Goal: Task Accomplishment & Management: Manage account settings

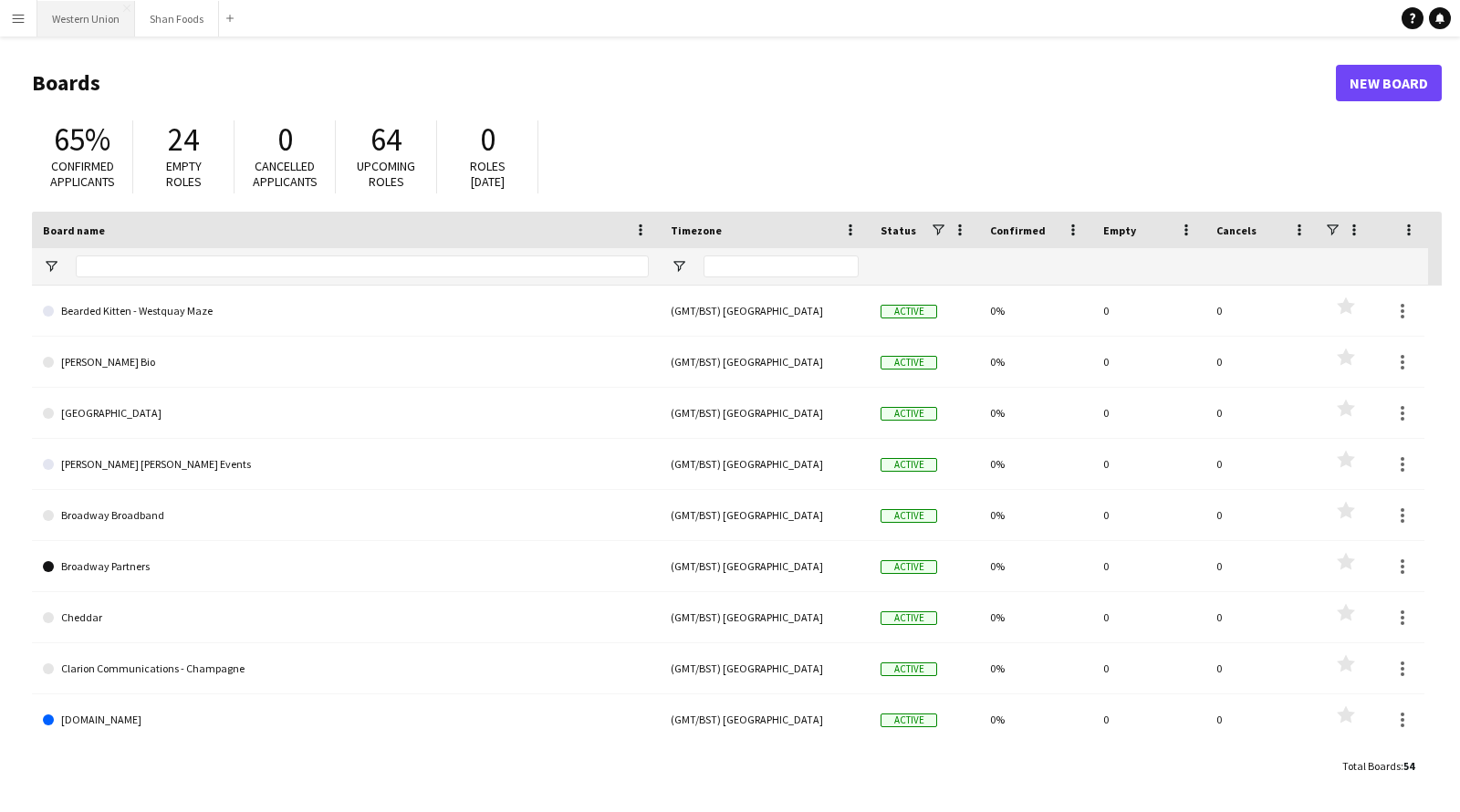
click at [74, 18] on button "Western Union Close" at bounding box center [86, 18] width 97 height 35
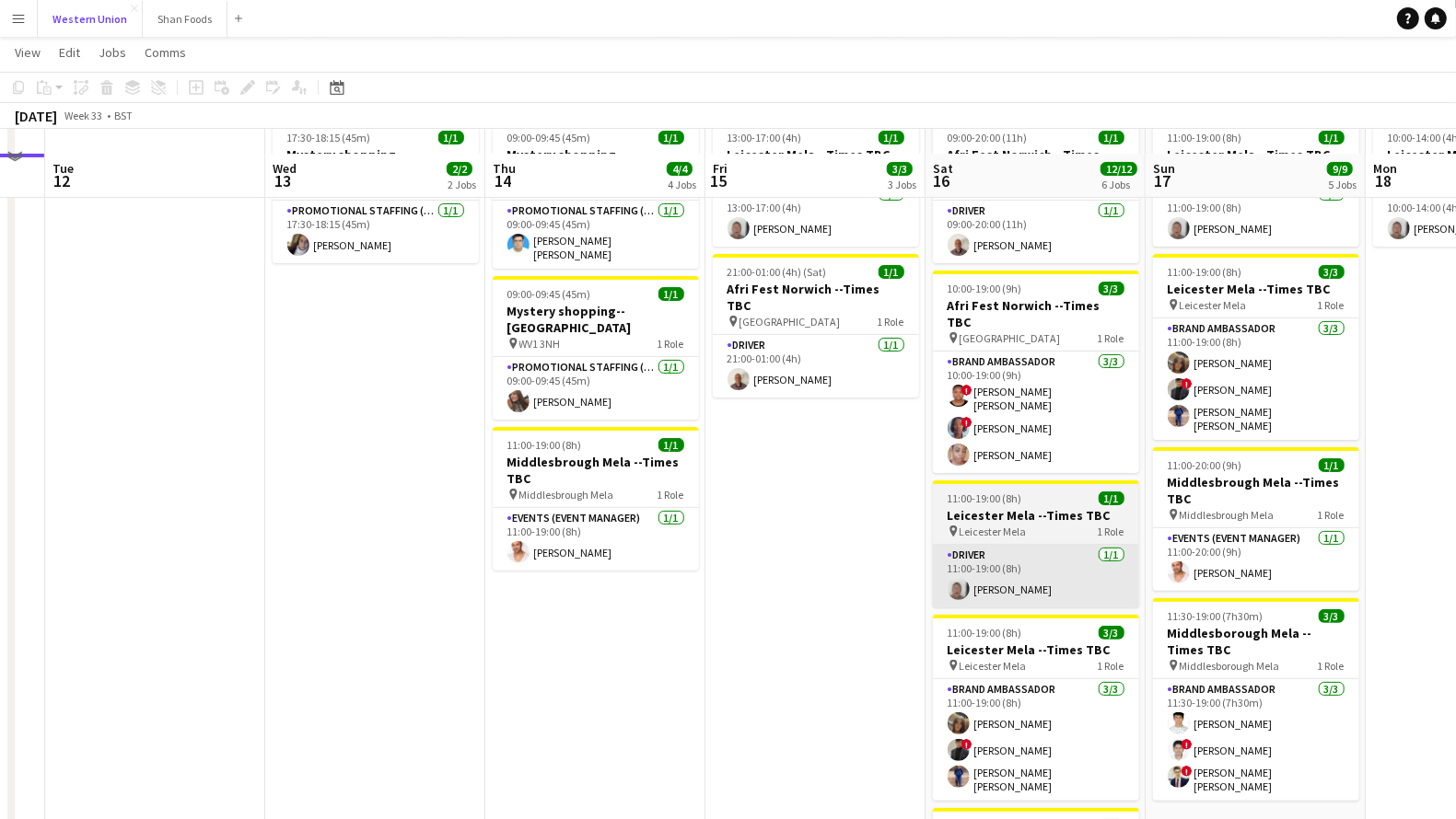
scroll to position [291, 0]
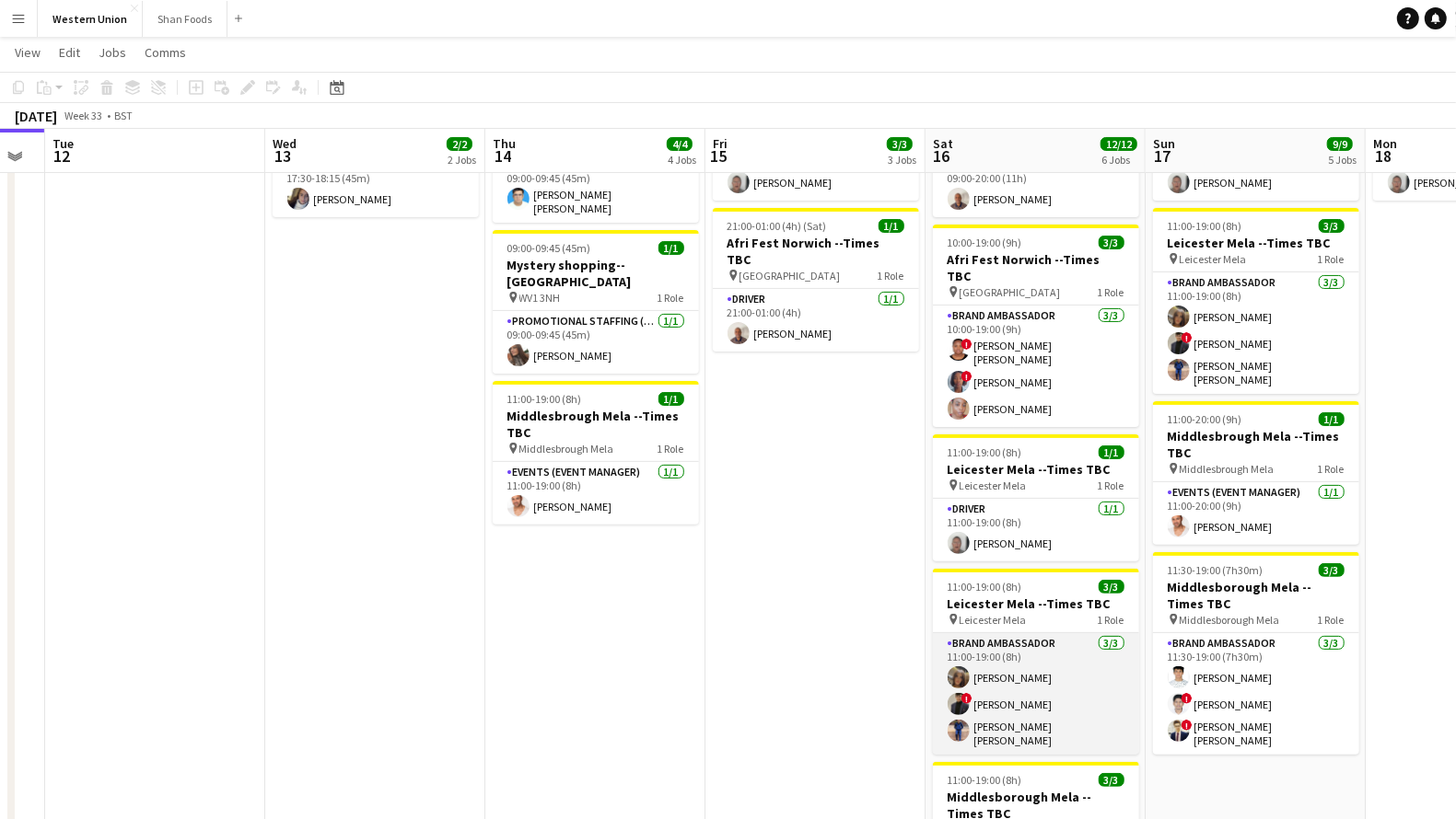
click at [1039, 633] on app-card-role "Brand Ambassador [DATE] 11:00-19:00 (8h) [PERSON_NAME] ! [PERSON_NAME] [PERSON_…" at bounding box center [1036, 694] width 206 height 121
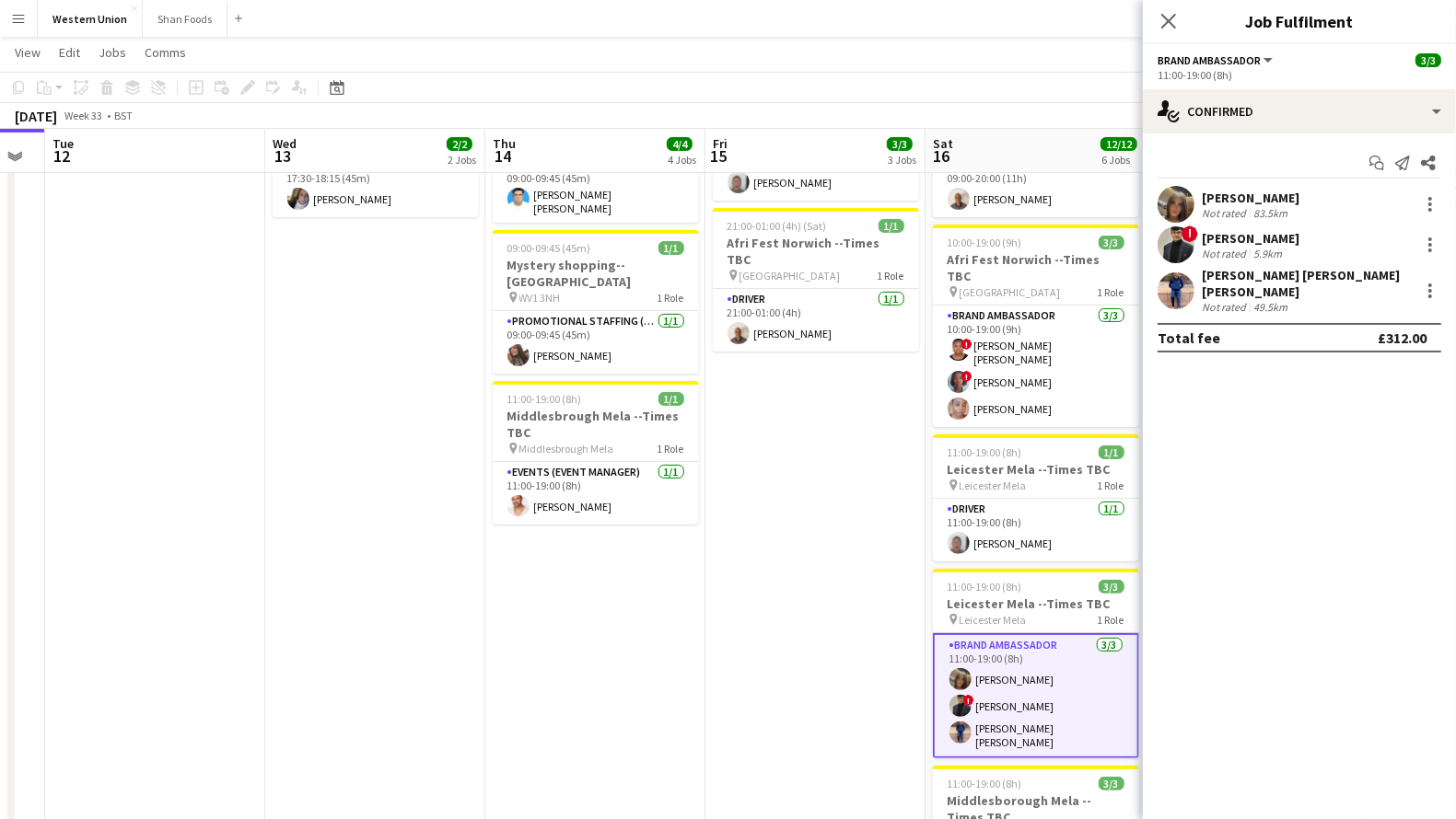
click at [1247, 198] on div "[PERSON_NAME]" at bounding box center [1250, 197] width 97 height 16
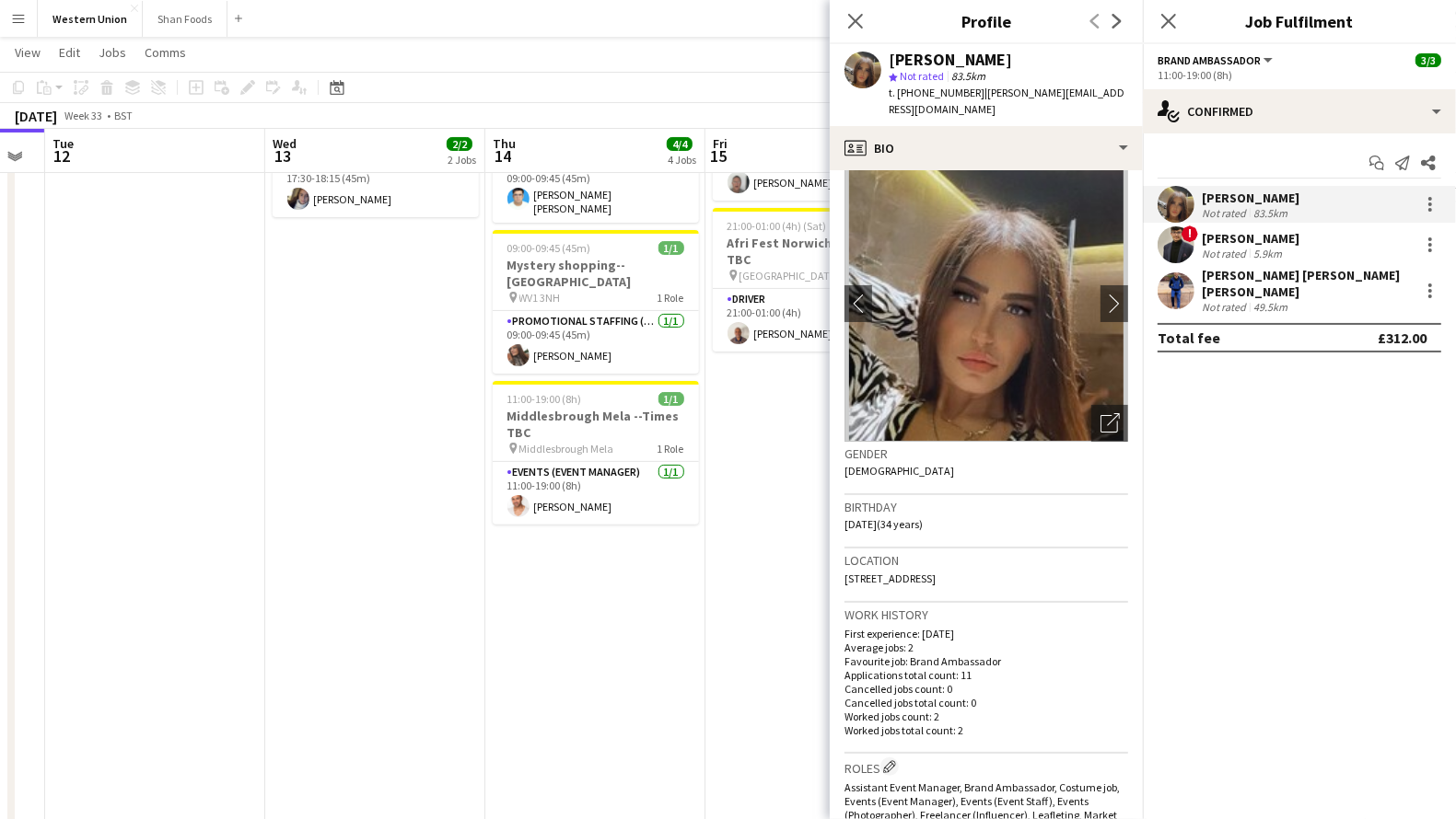
scroll to position [0, 0]
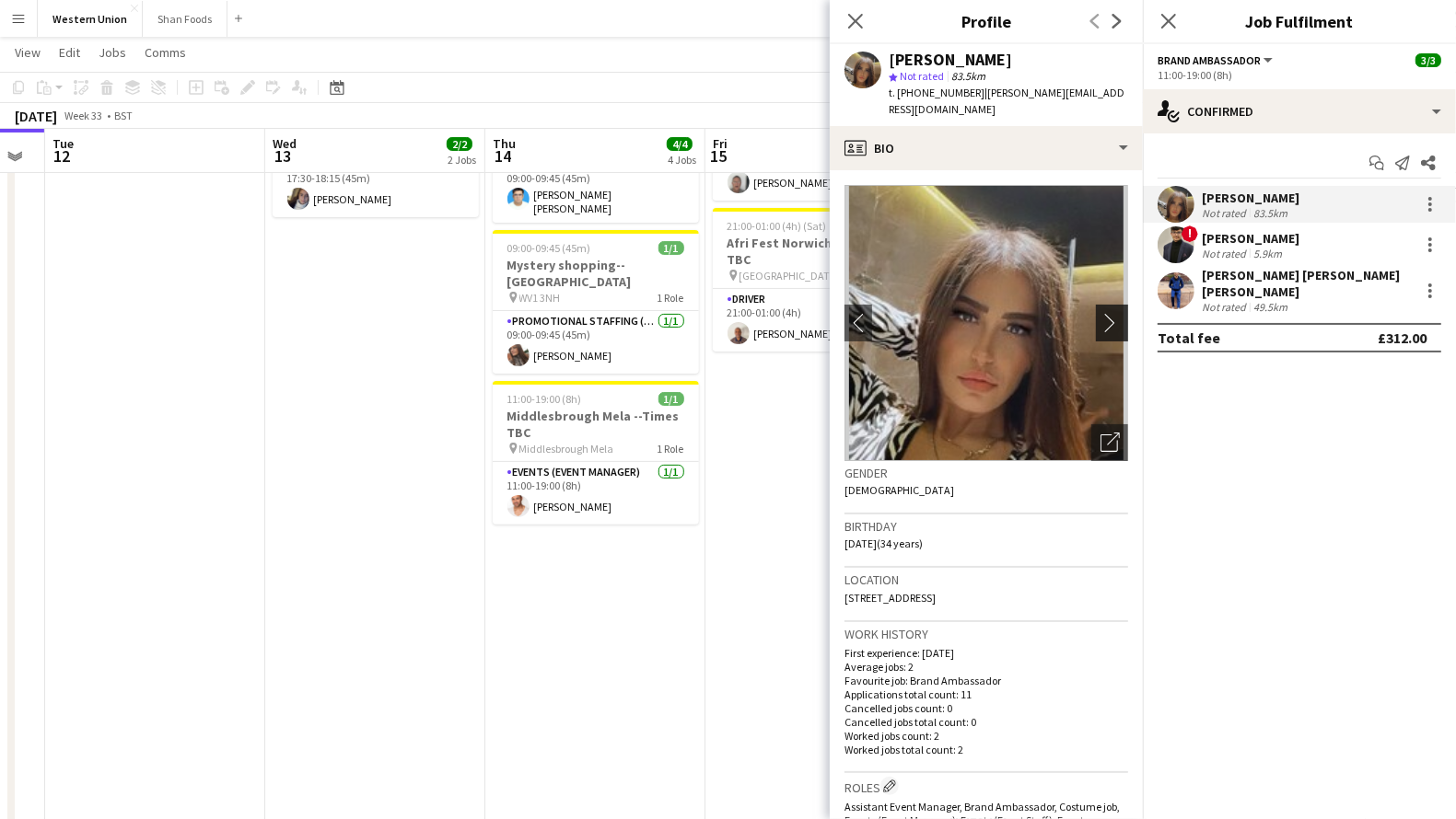
click at [1101, 313] on app-icon "chevron-right" at bounding box center [1115, 322] width 29 height 19
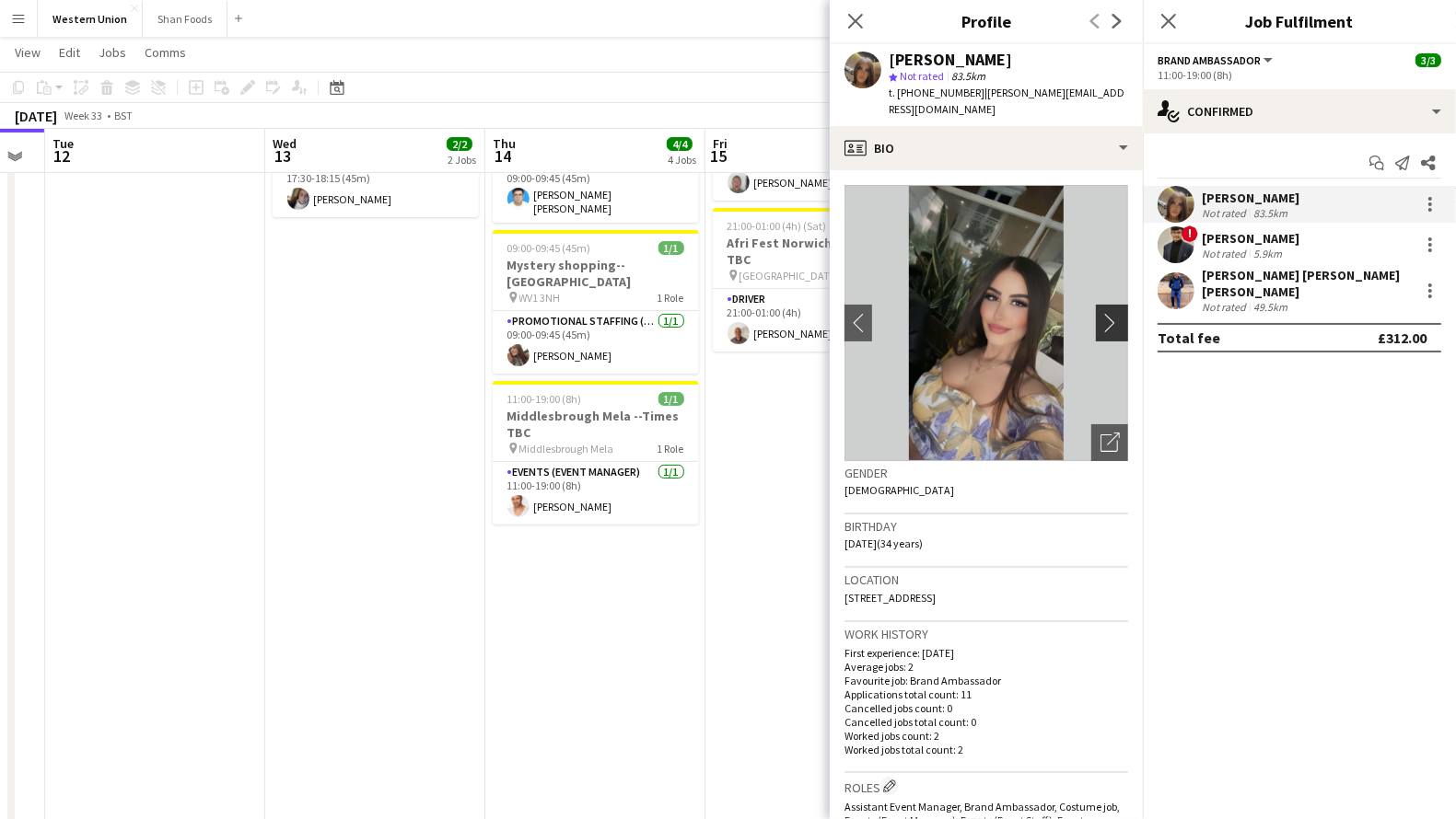
click at [1101, 313] on app-icon "chevron-right" at bounding box center [1115, 322] width 29 height 19
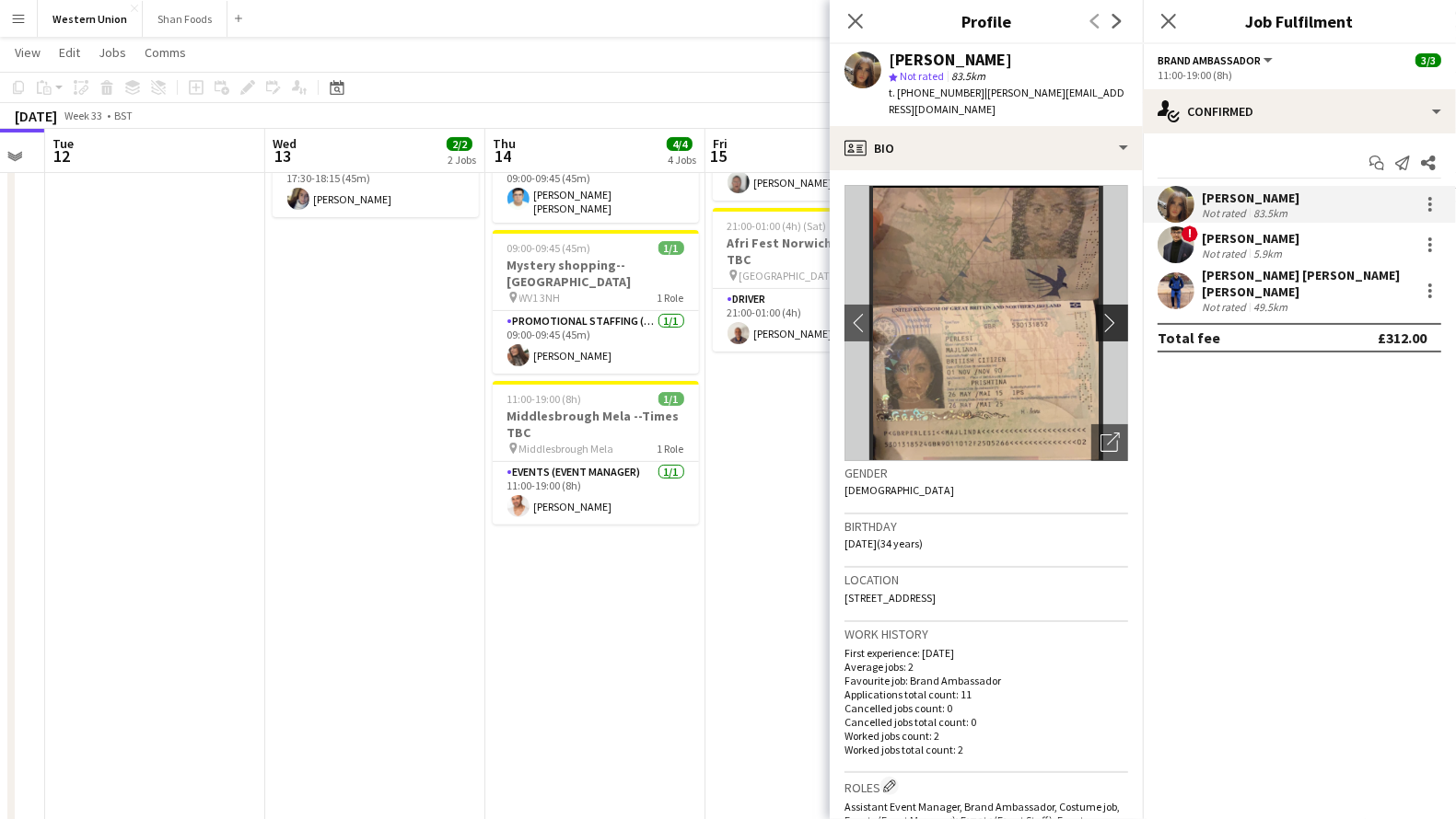
click at [1101, 313] on app-icon "chevron-right" at bounding box center [1115, 322] width 29 height 19
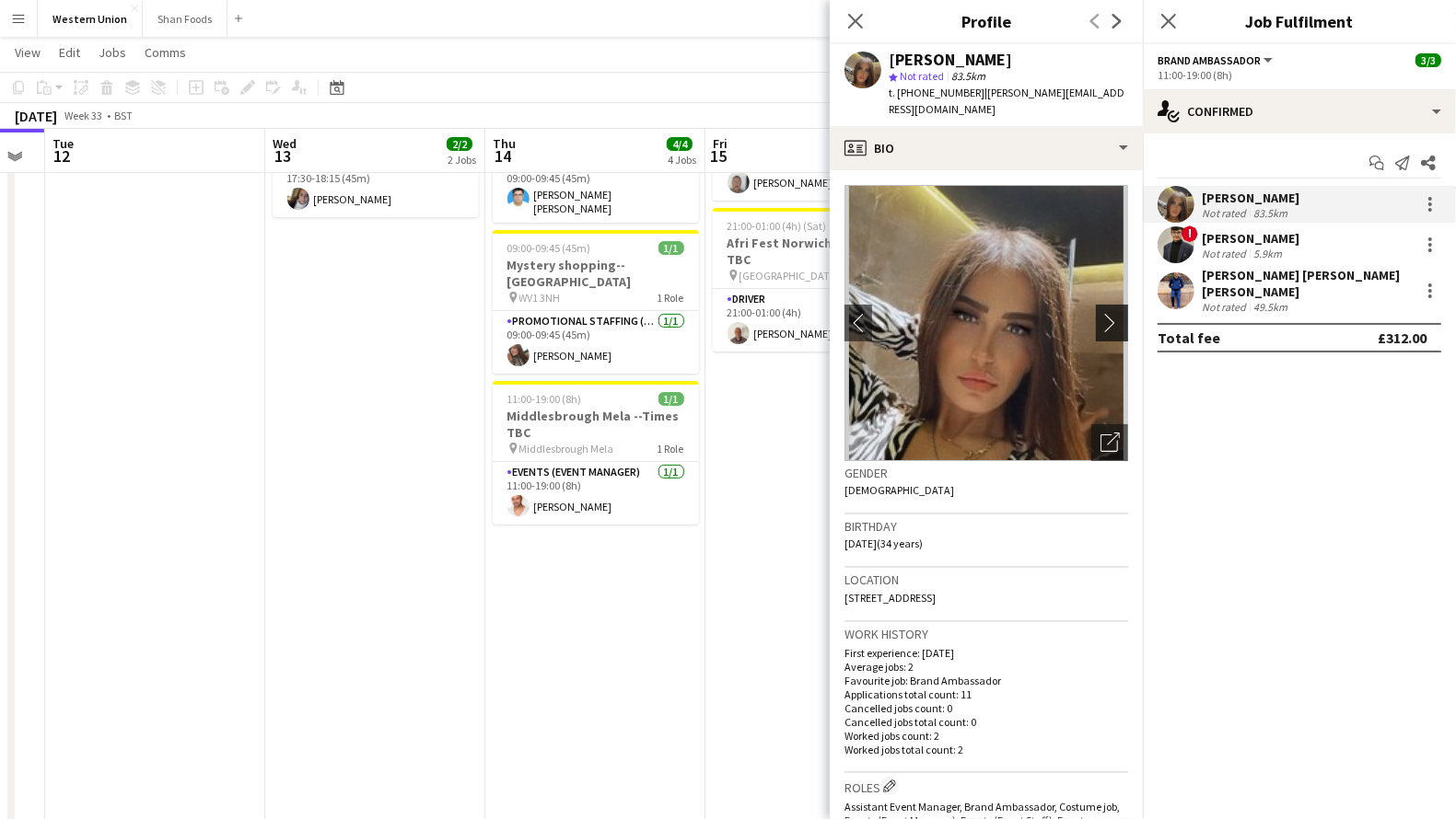
click at [1101, 313] on app-icon "chevron-right" at bounding box center [1115, 322] width 29 height 19
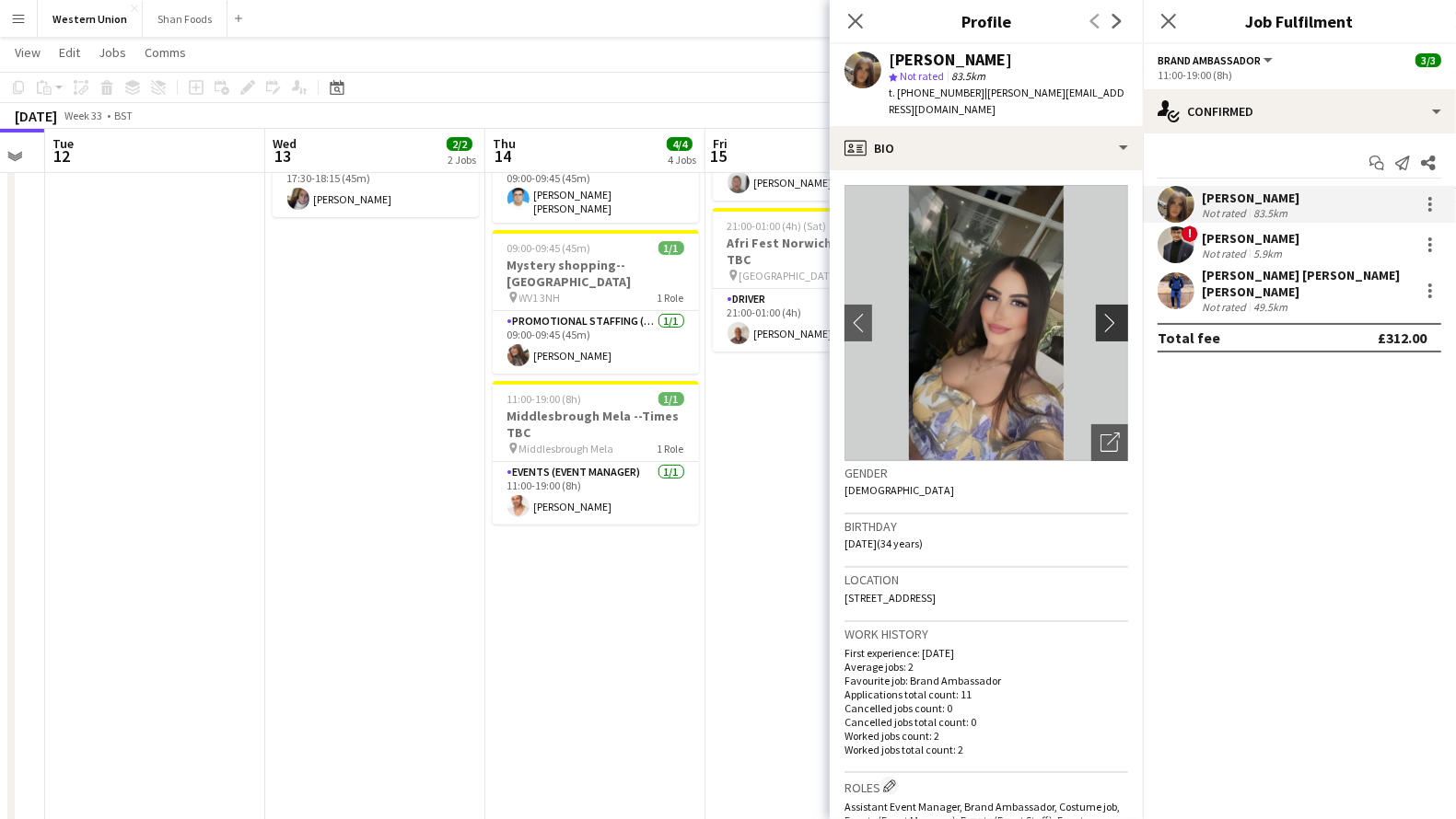
click at [1101, 313] on app-icon "chevron-right" at bounding box center [1115, 322] width 29 height 19
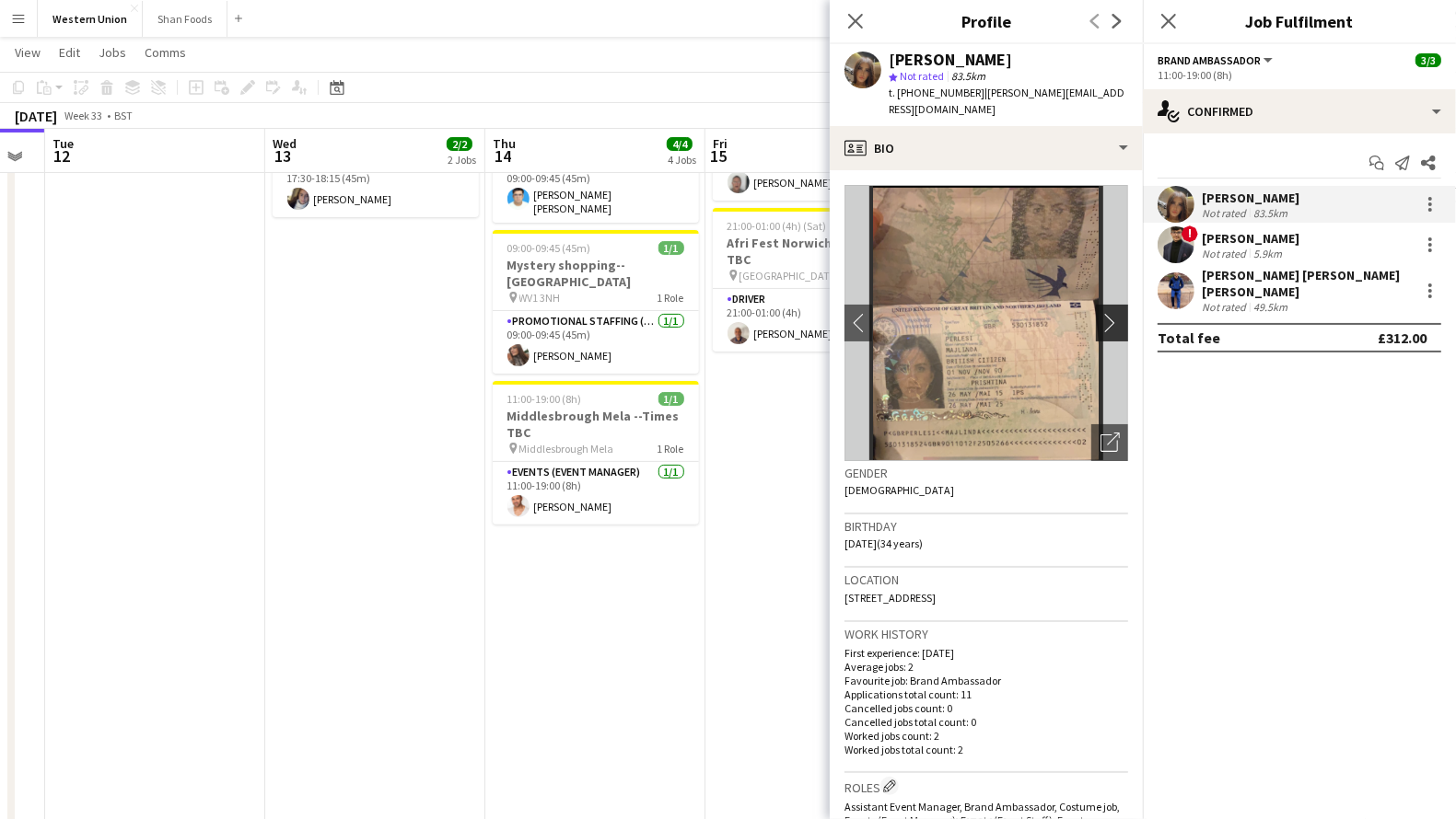
click at [1101, 313] on app-icon "chevron-right" at bounding box center [1115, 322] width 29 height 19
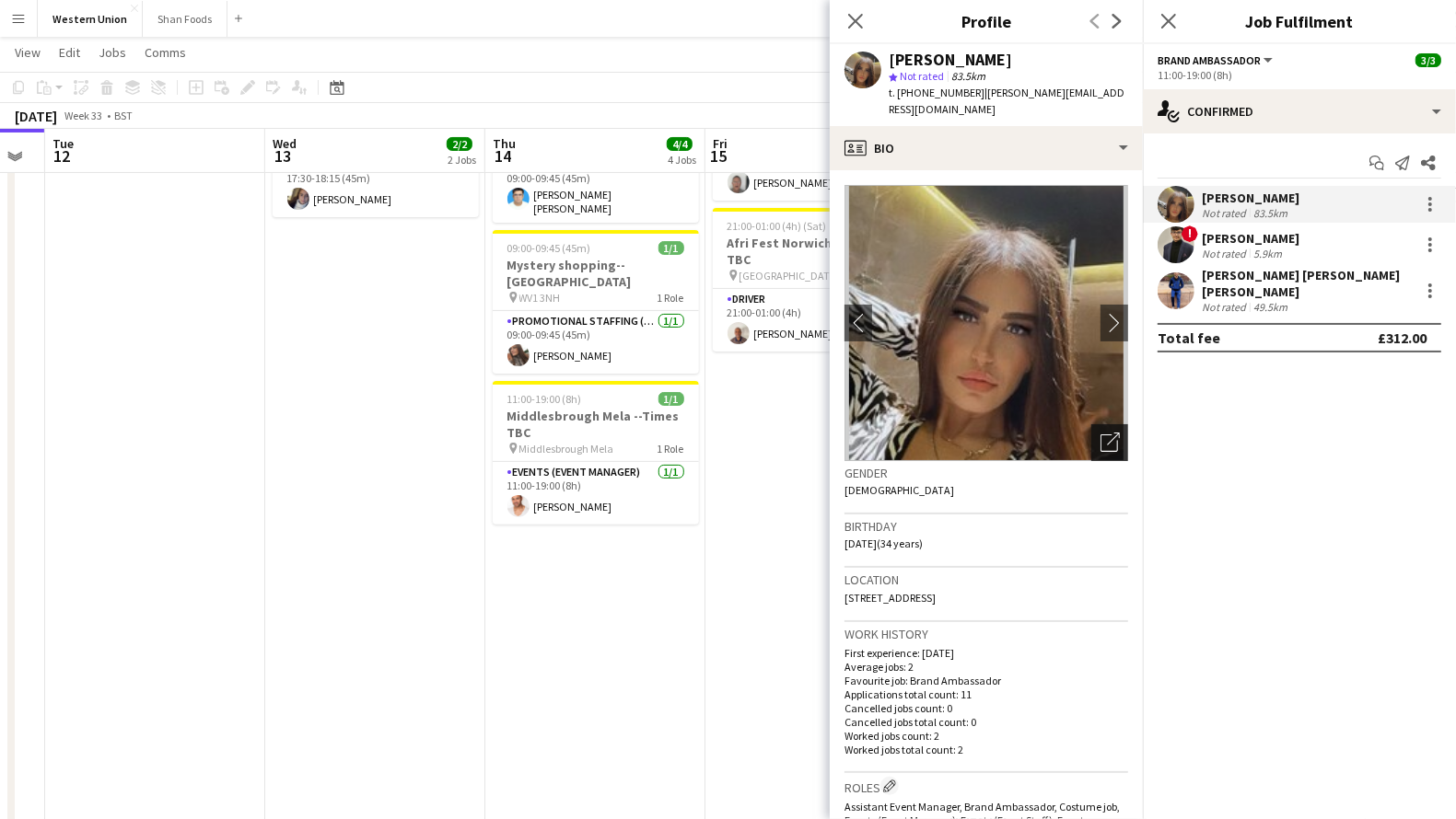
click at [1100, 439] on div "Open photos pop-in" at bounding box center [1109, 443] width 37 height 37
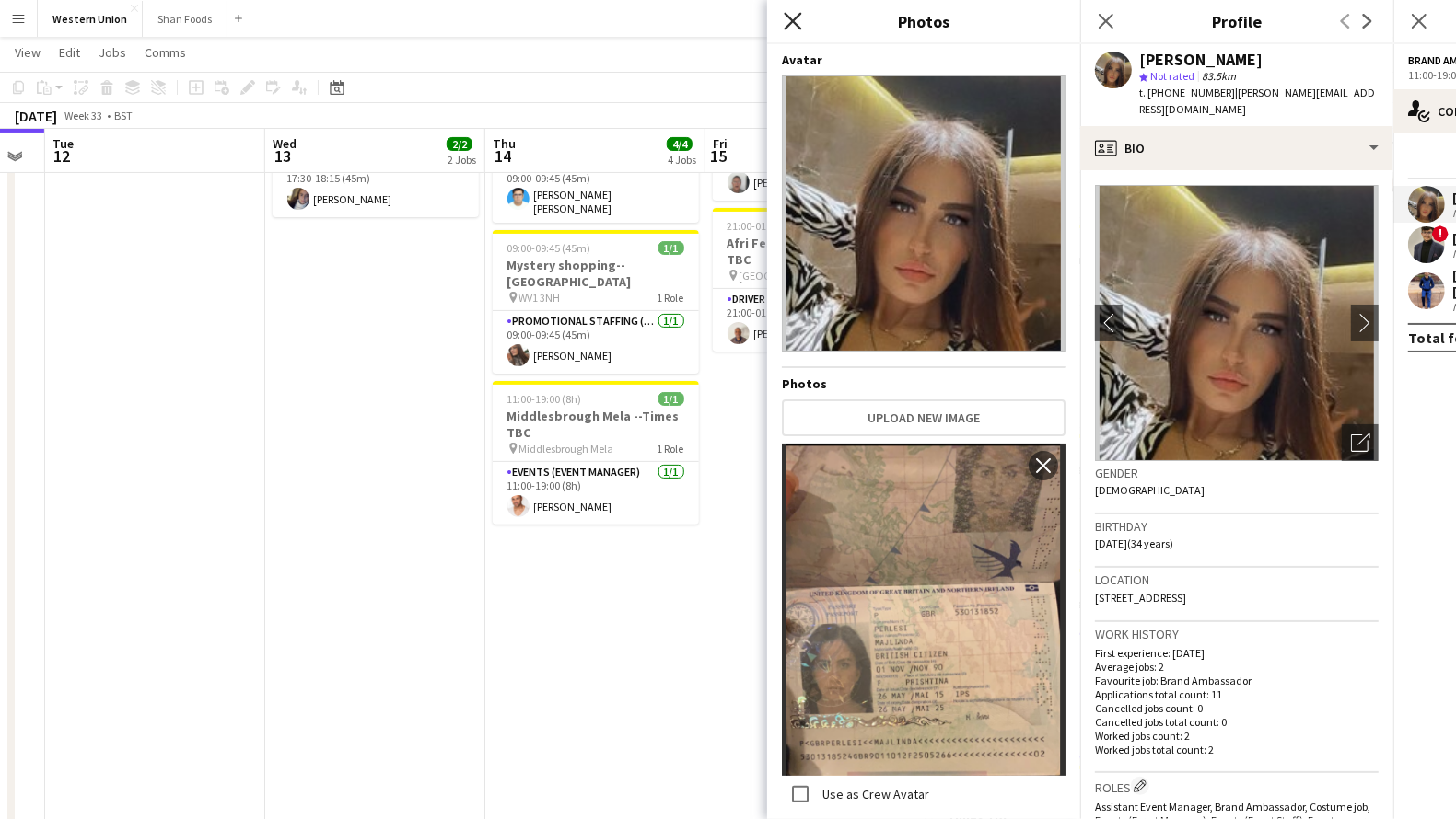
click at [793, 17] on icon "Close pop-in" at bounding box center [793, 20] width 17 height 17
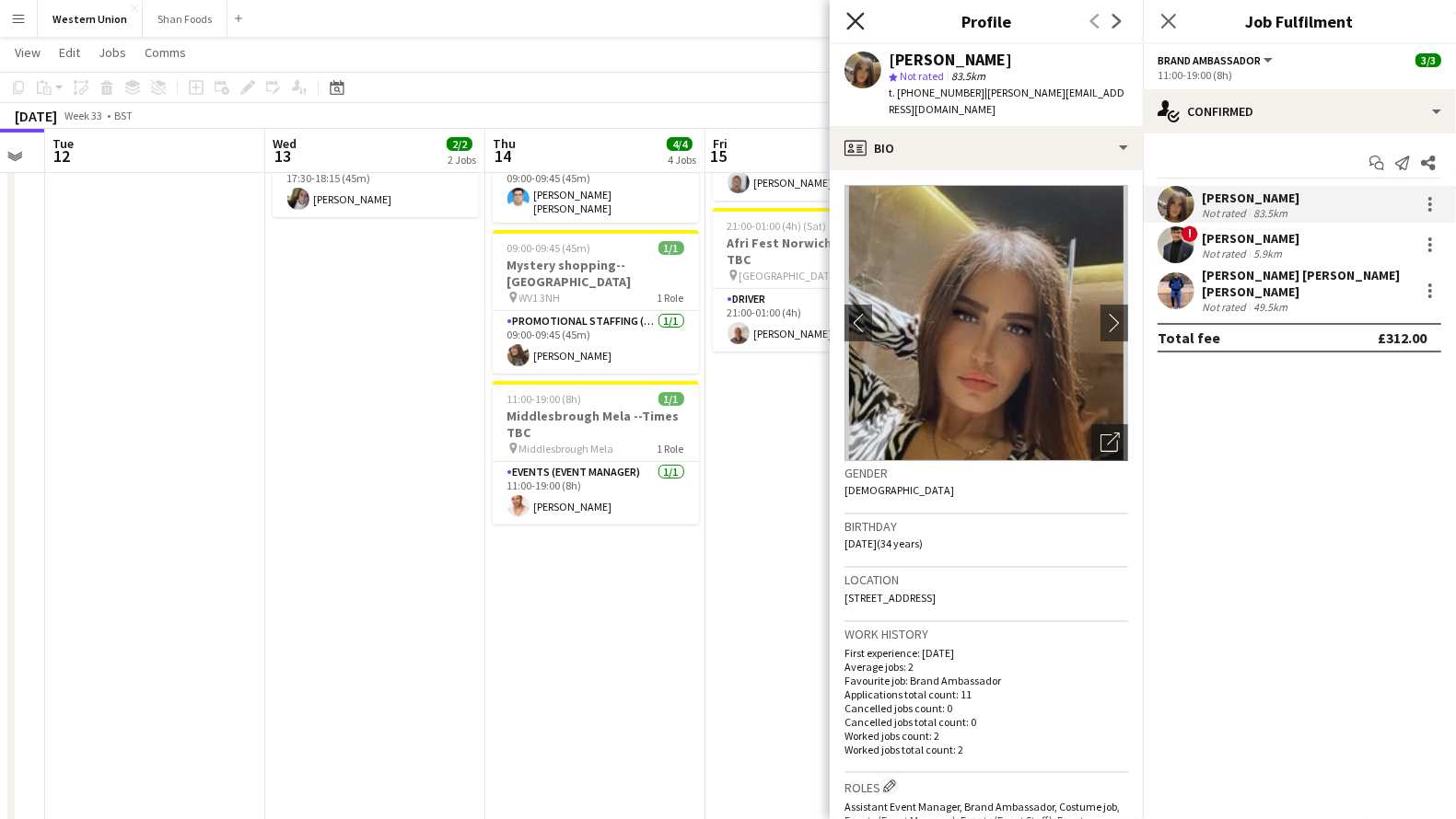
click at [855, 22] on icon at bounding box center [855, 20] width 17 height 17
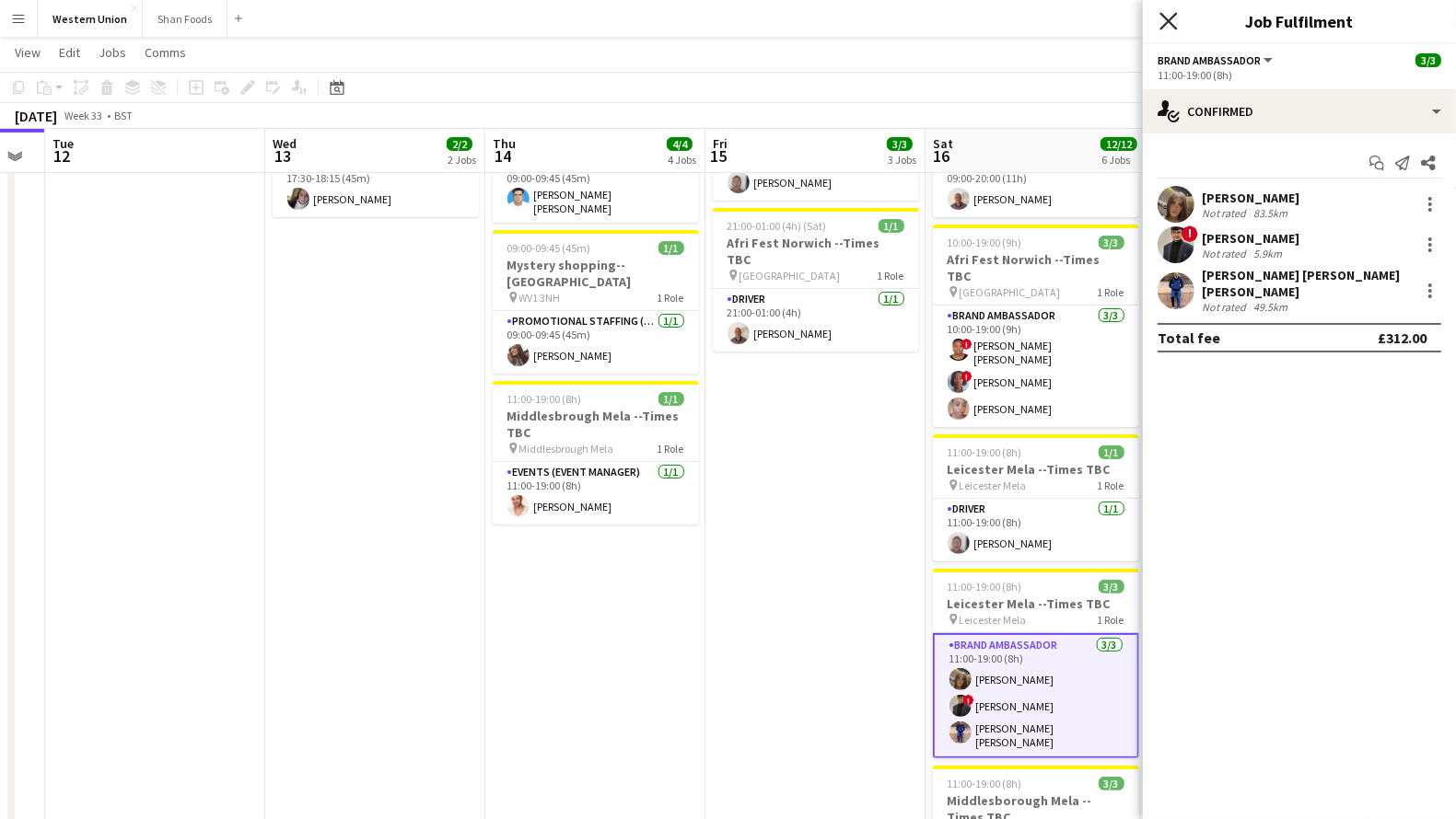
click at [1165, 21] on icon "Close pop-in" at bounding box center [1168, 20] width 17 height 17
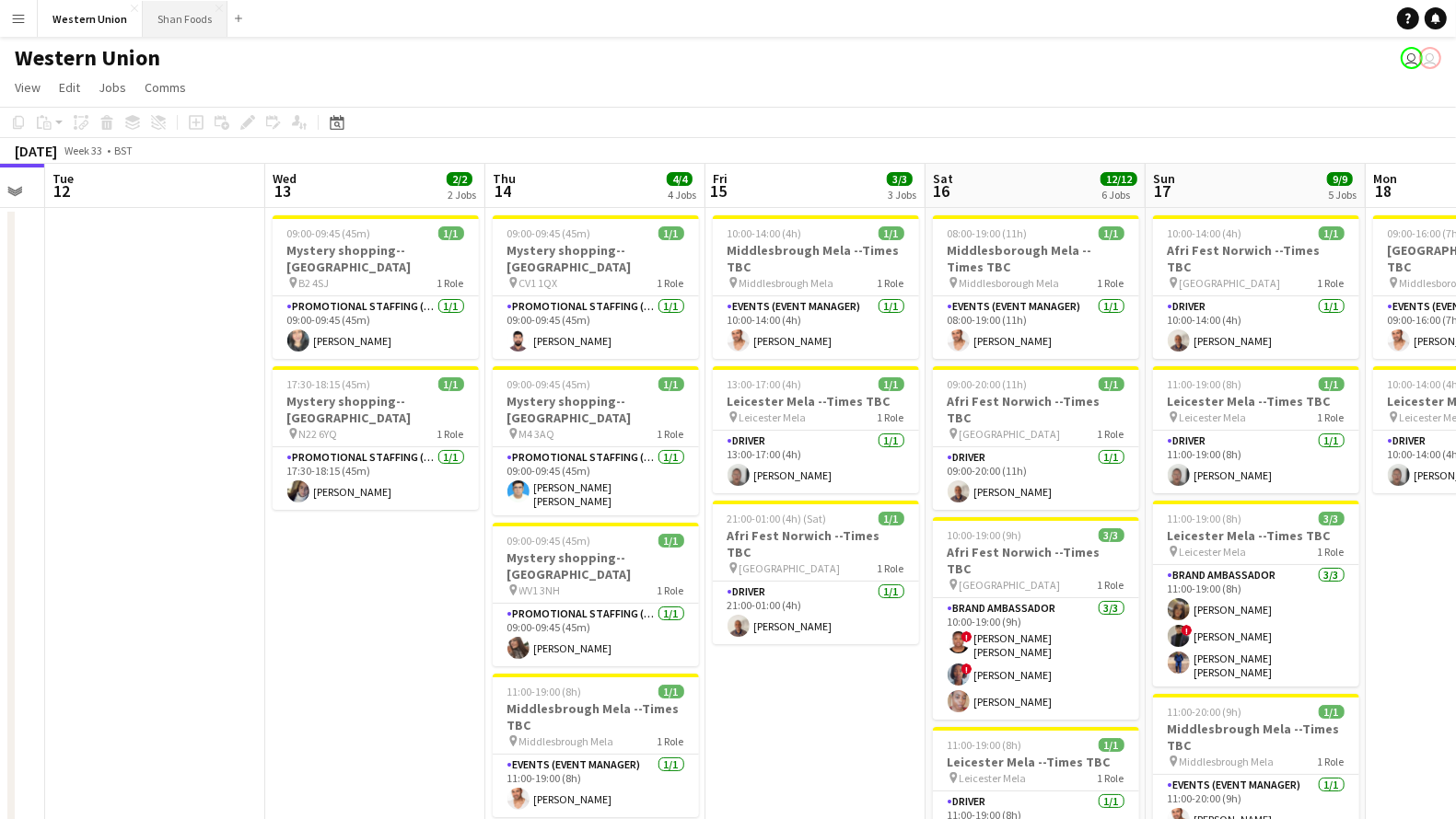
click at [179, 27] on button "Shan Foods Close" at bounding box center [185, 18] width 85 height 36
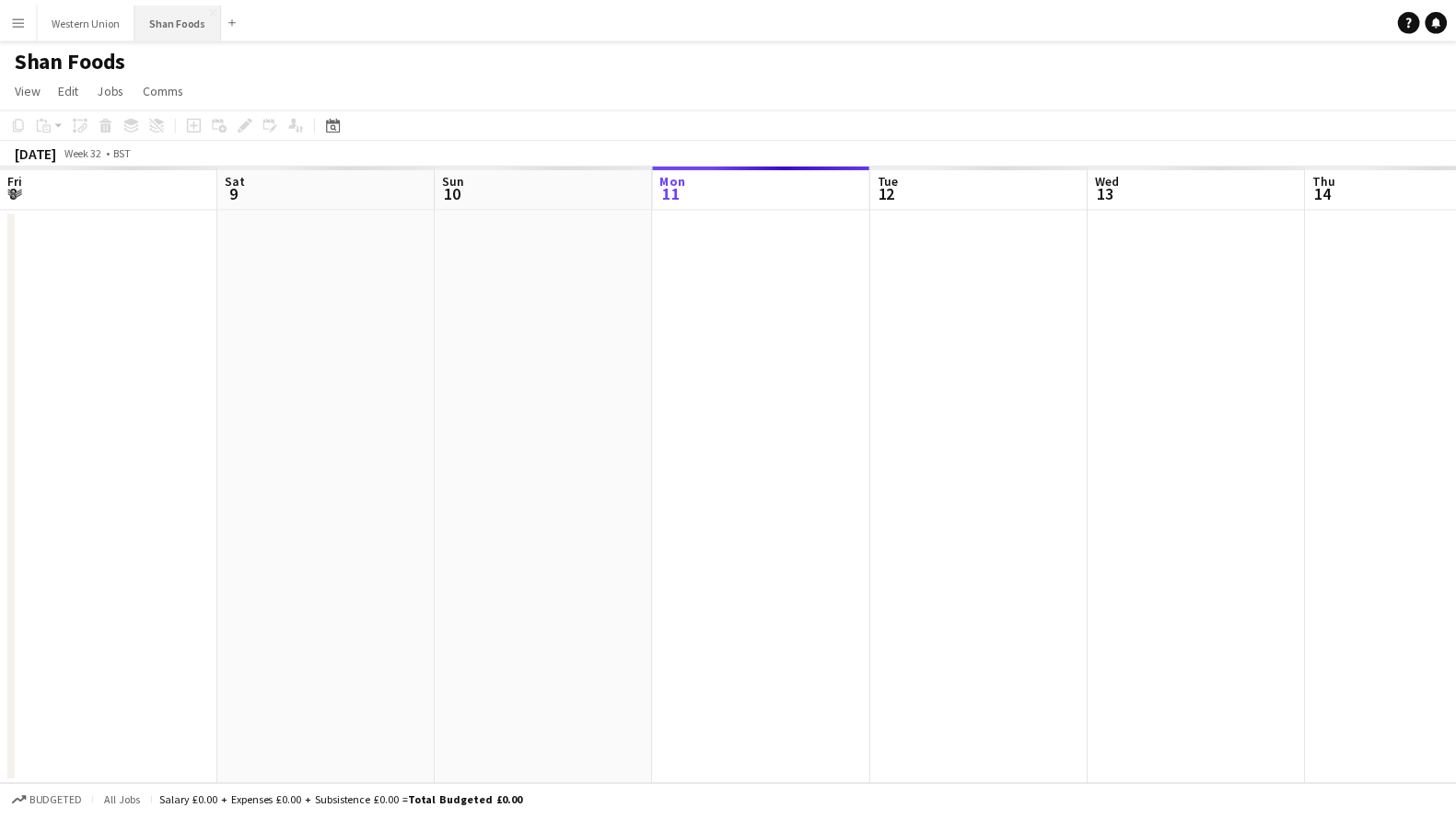
scroll to position [0, 440]
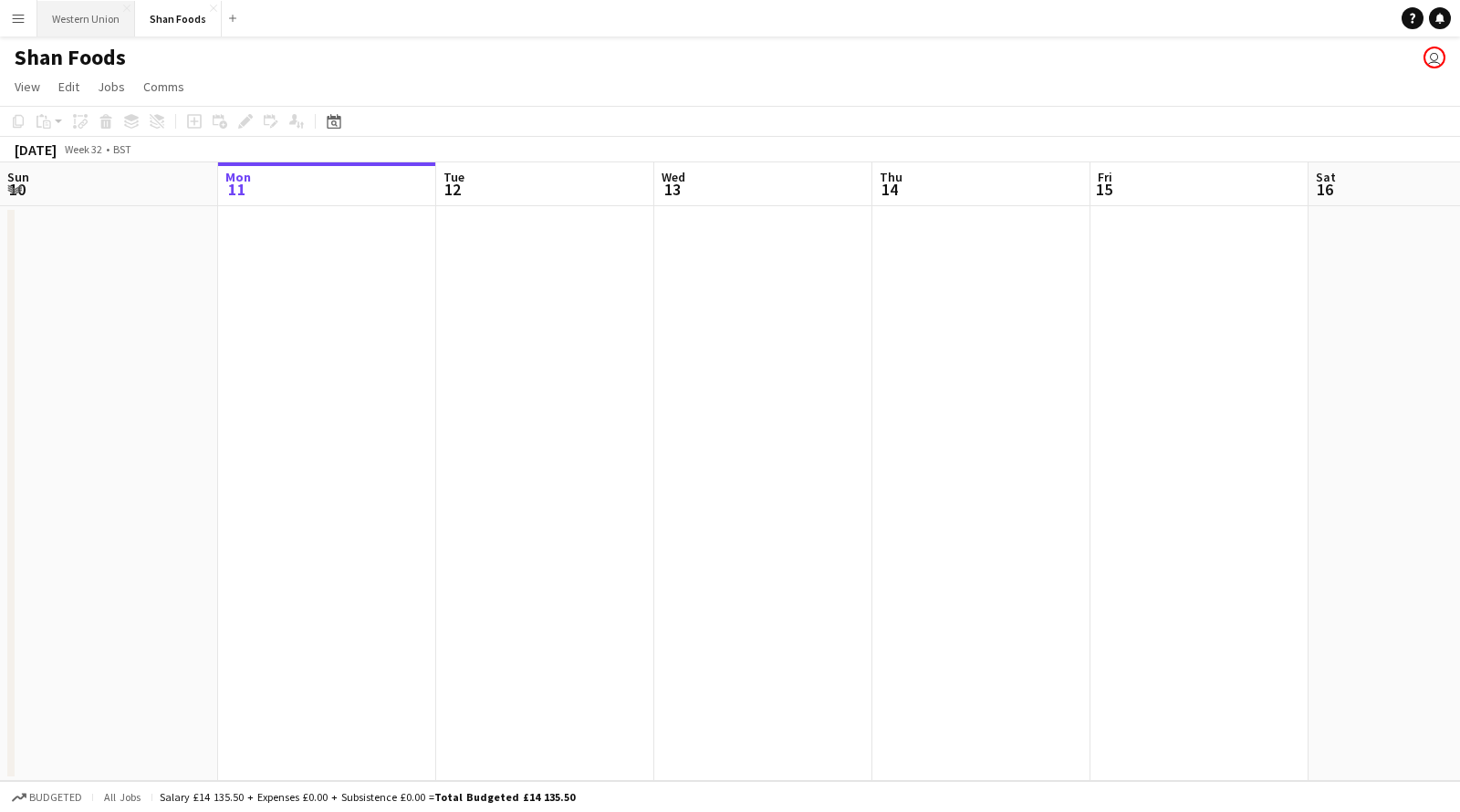
click at [87, 21] on button "Western Union Close" at bounding box center [86, 18] width 97 height 35
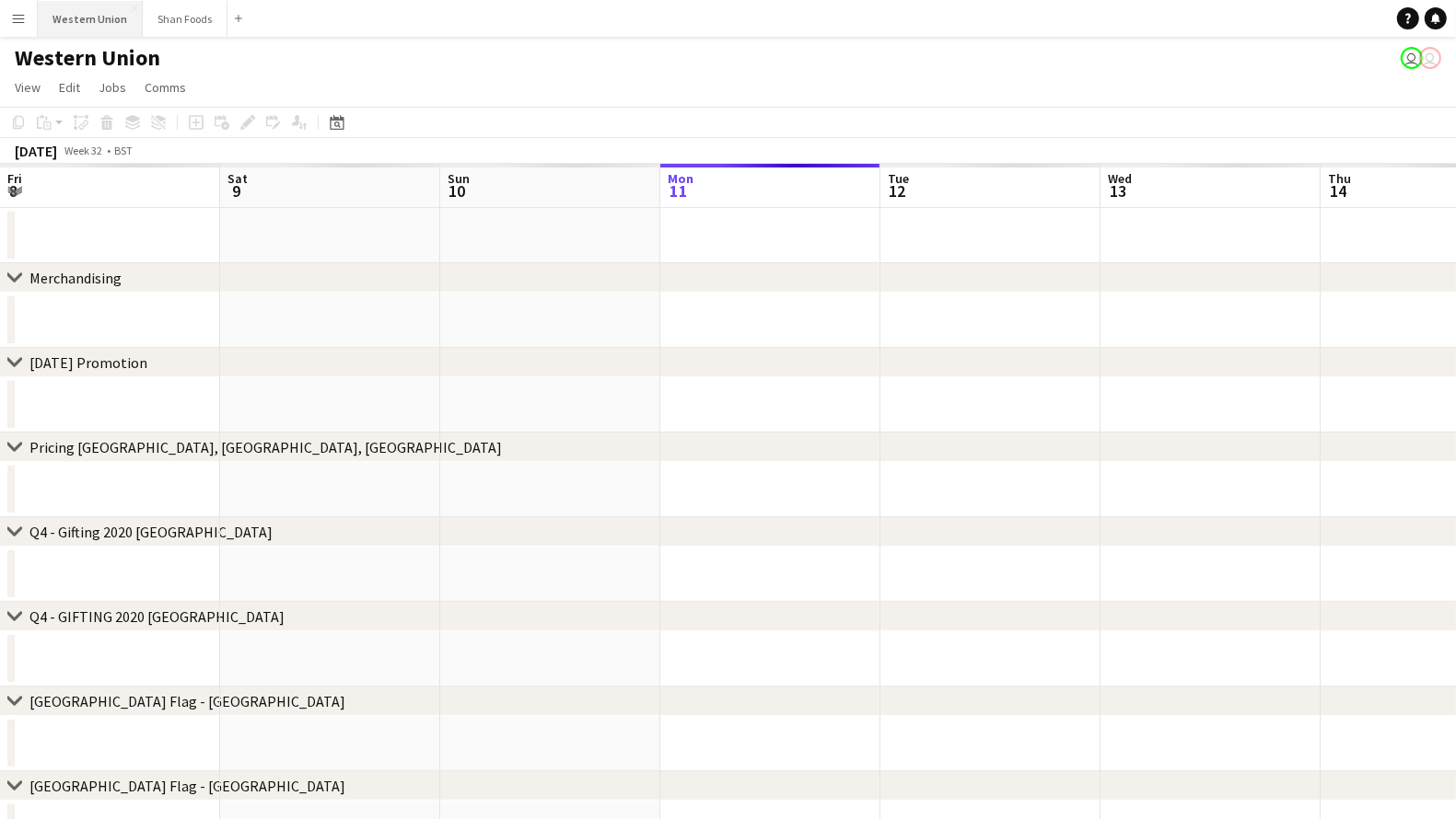
scroll to position [0, 440]
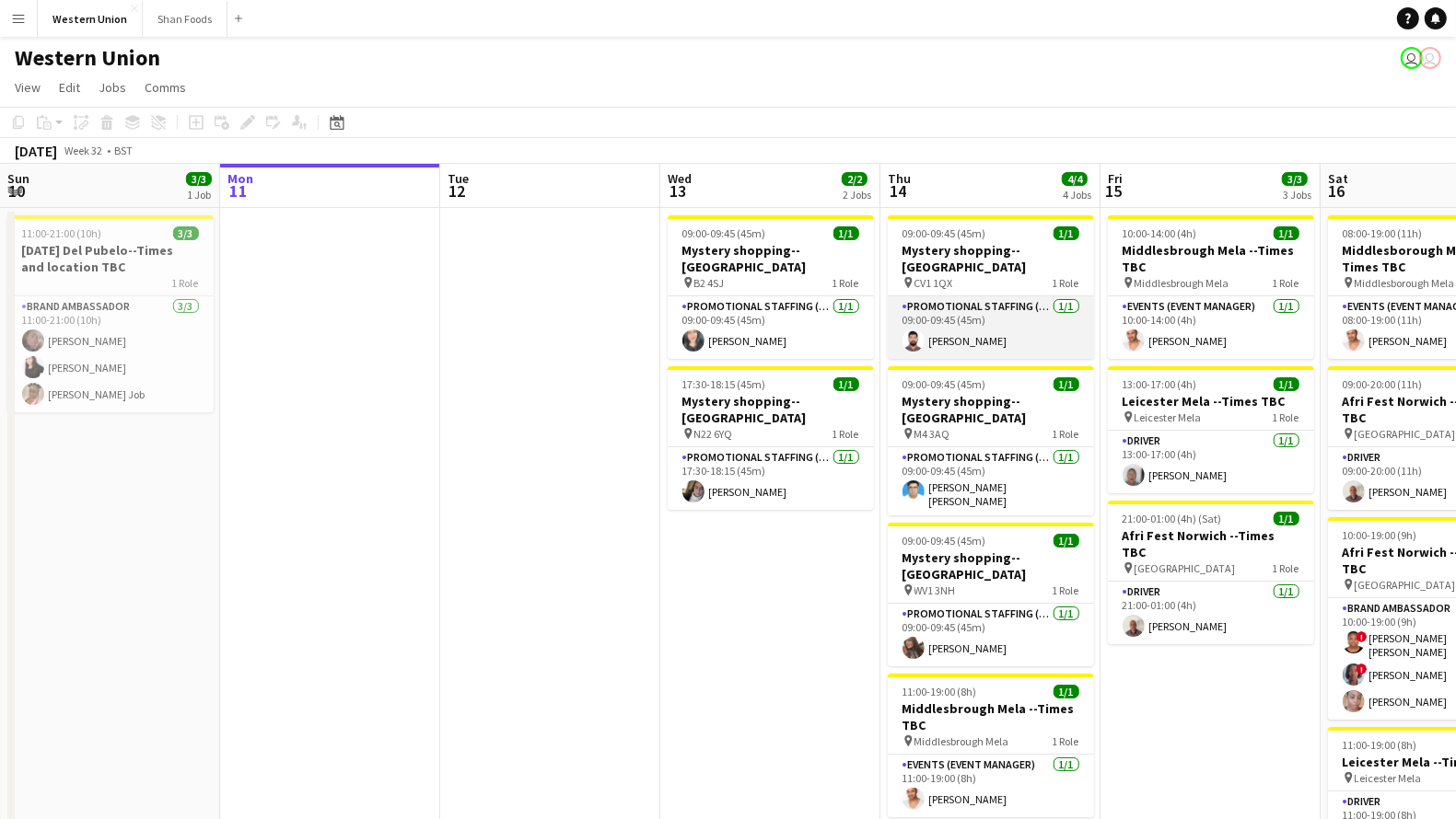
click at [962, 306] on app-card-role "Promotional Staffing (Mystery Shopper) [DATE] 09:00-09:45 (45m) [PERSON_NAME]" at bounding box center [991, 327] width 206 height 63
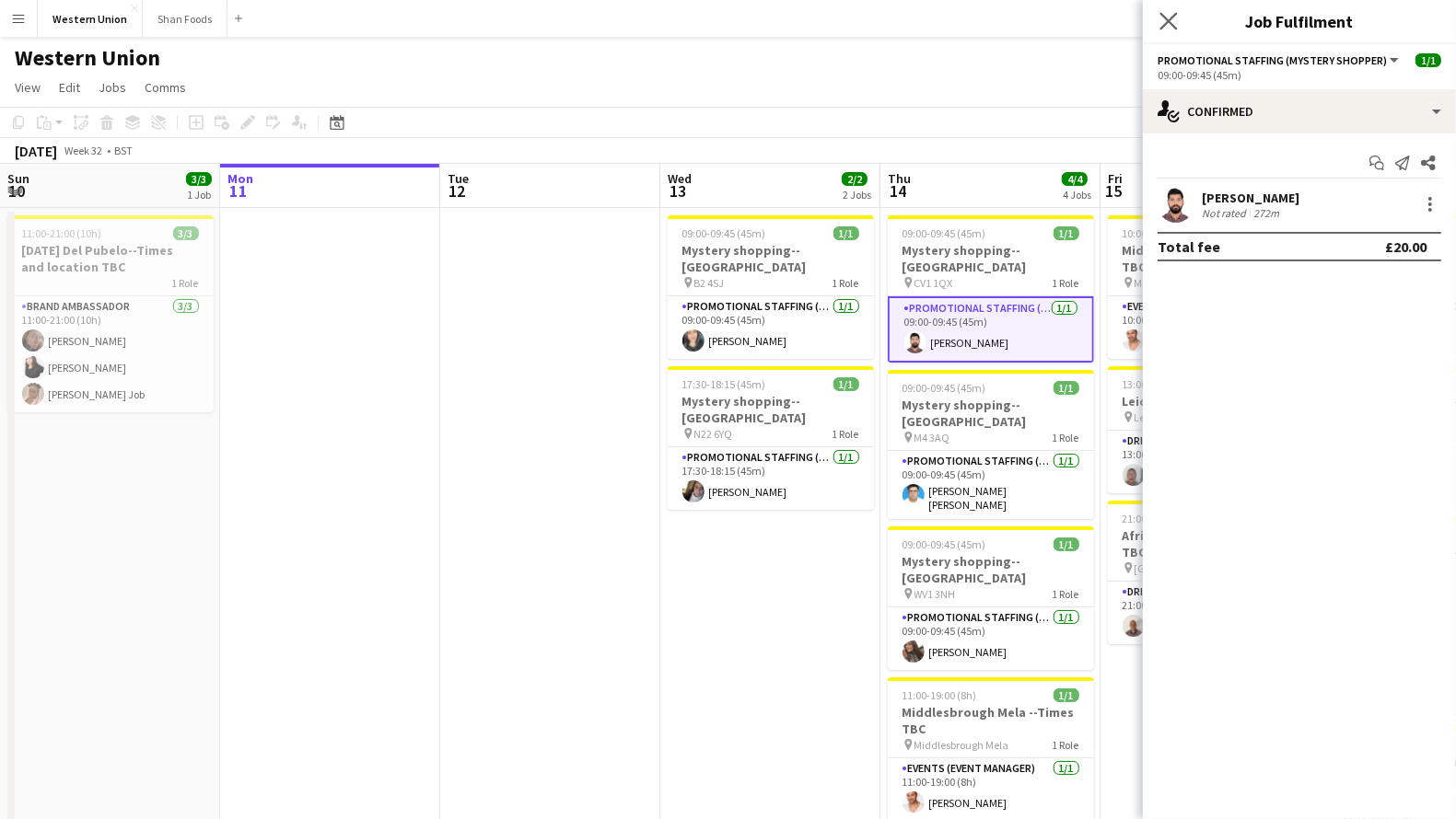
click at [1177, 23] on icon "Close pop-in" at bounding box center [1168, 20] width 17 height 17
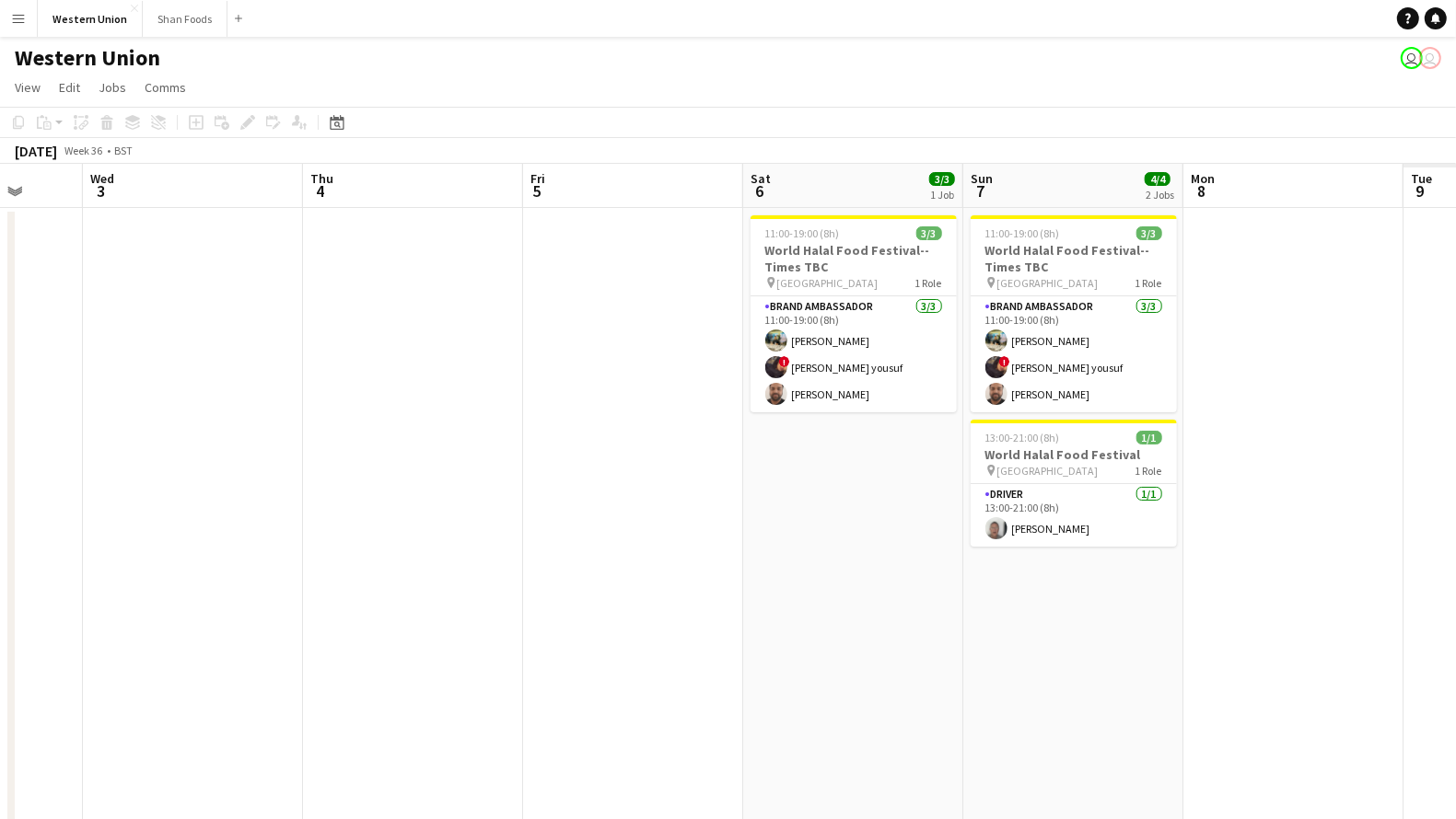
scroll to position [0, 803]
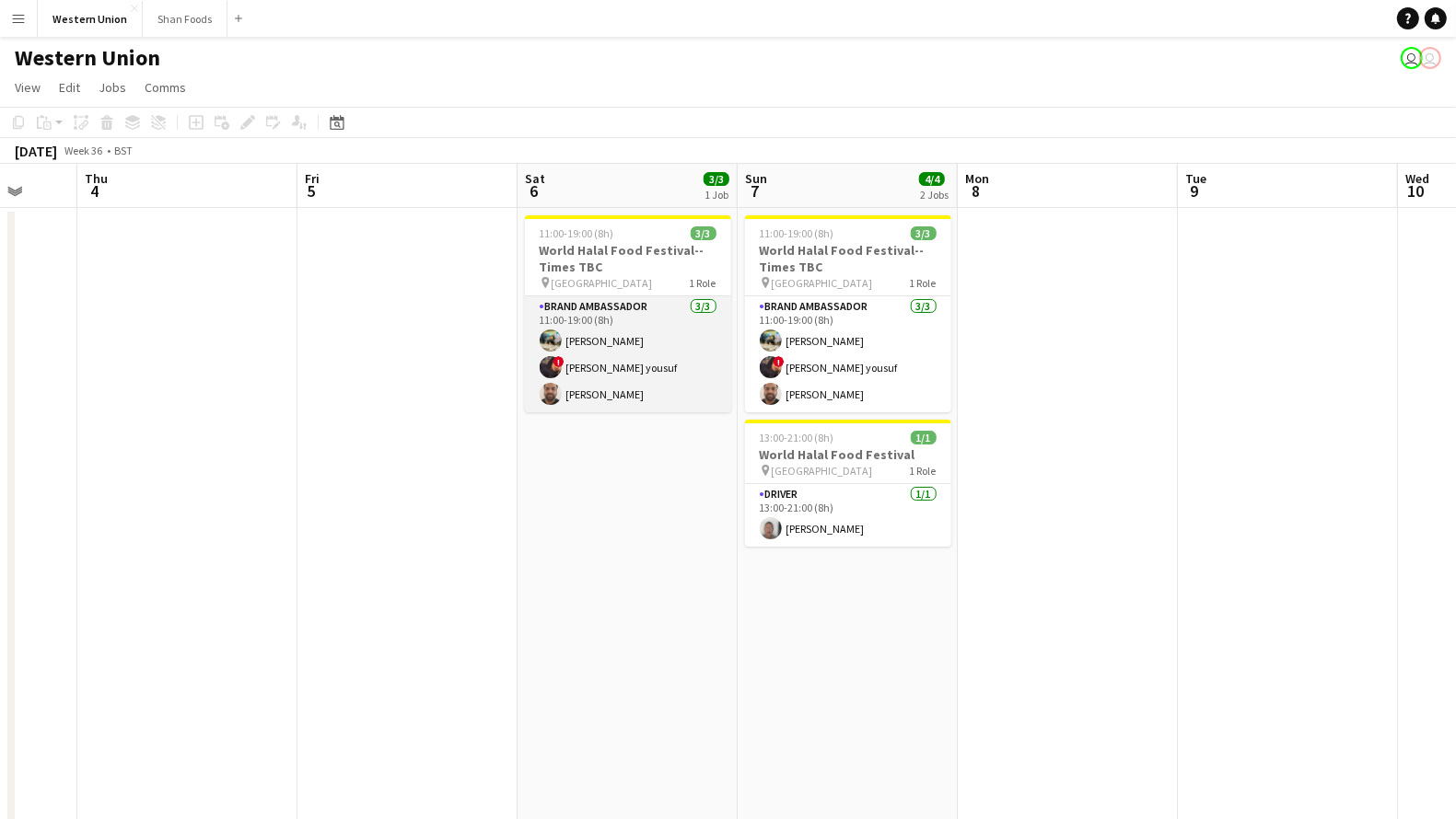
click at [622, 370] on app-card-role "Brand Ambassador [DATE] 11:00-19:00 (8h) [PERSON_NAME] ! [PERSON_NAME] [PERSON_…" at bounding box center [628, 354] width 206 height 115
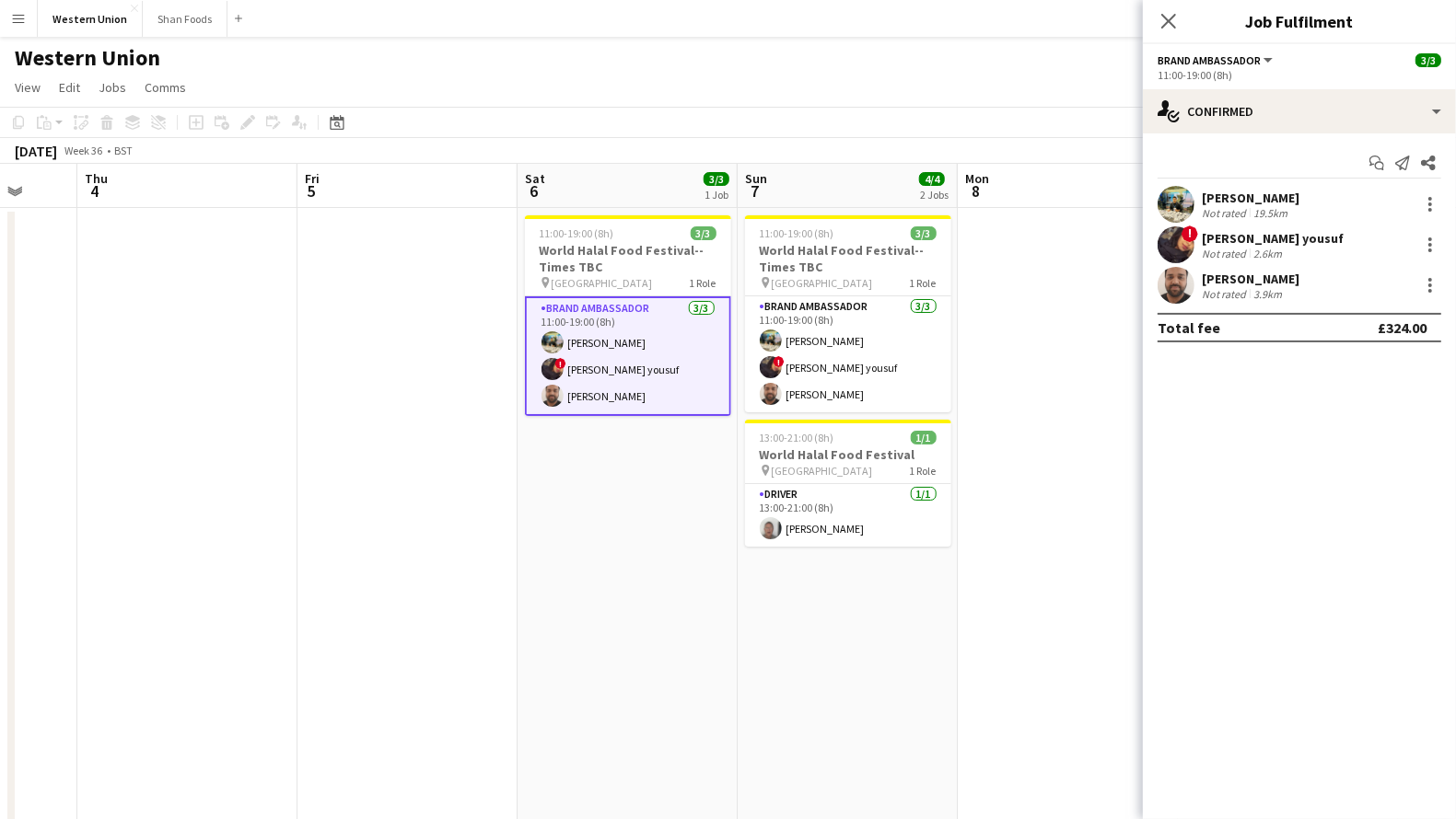
click at [1251, 285] on div "[PERSON_NAME]" at bounding box center [1250, 278] width 97 height 16
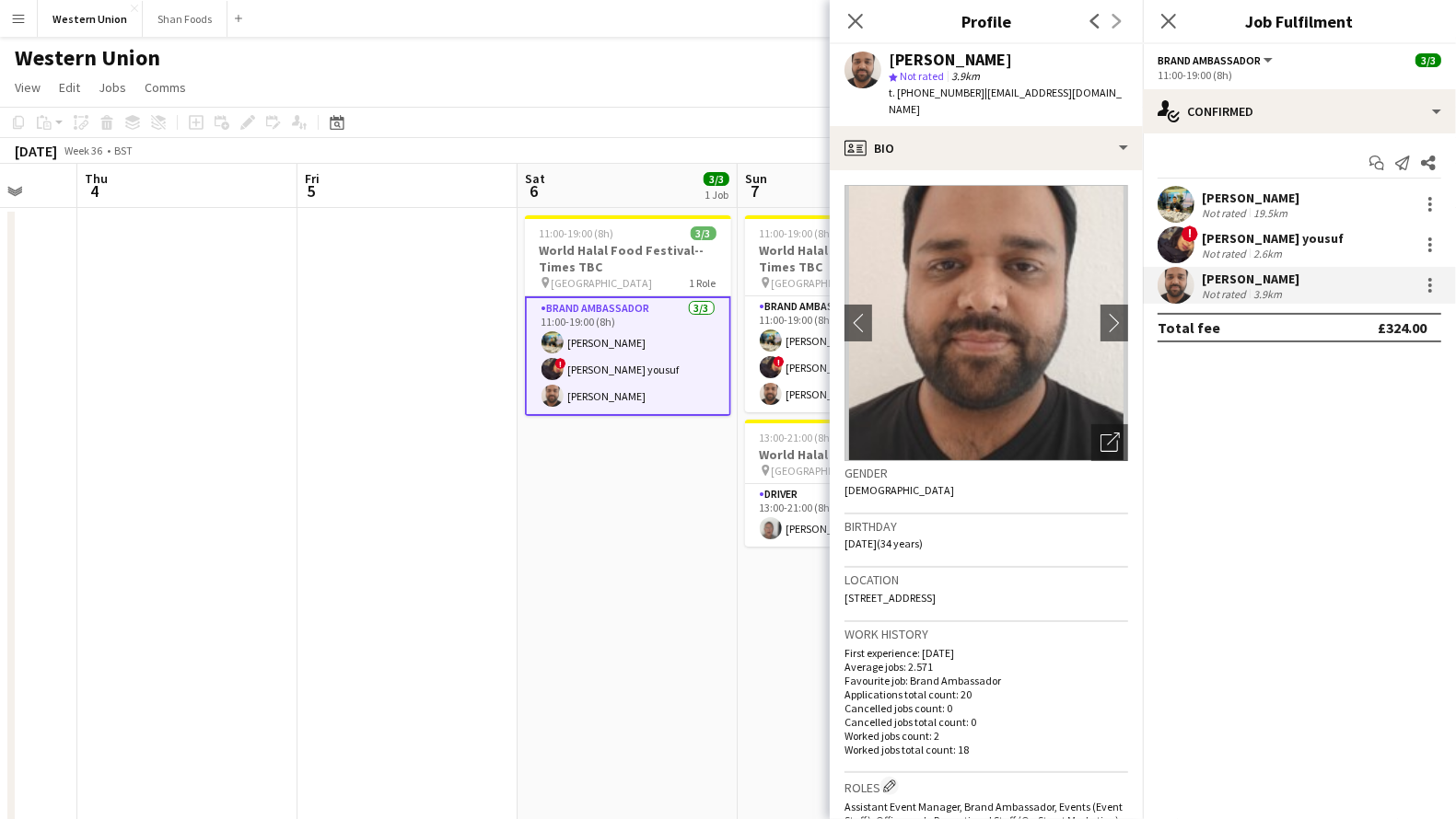
click at [1230, 254] on div "Not rated" at bounding box center [1226, 253] width 48 height 13
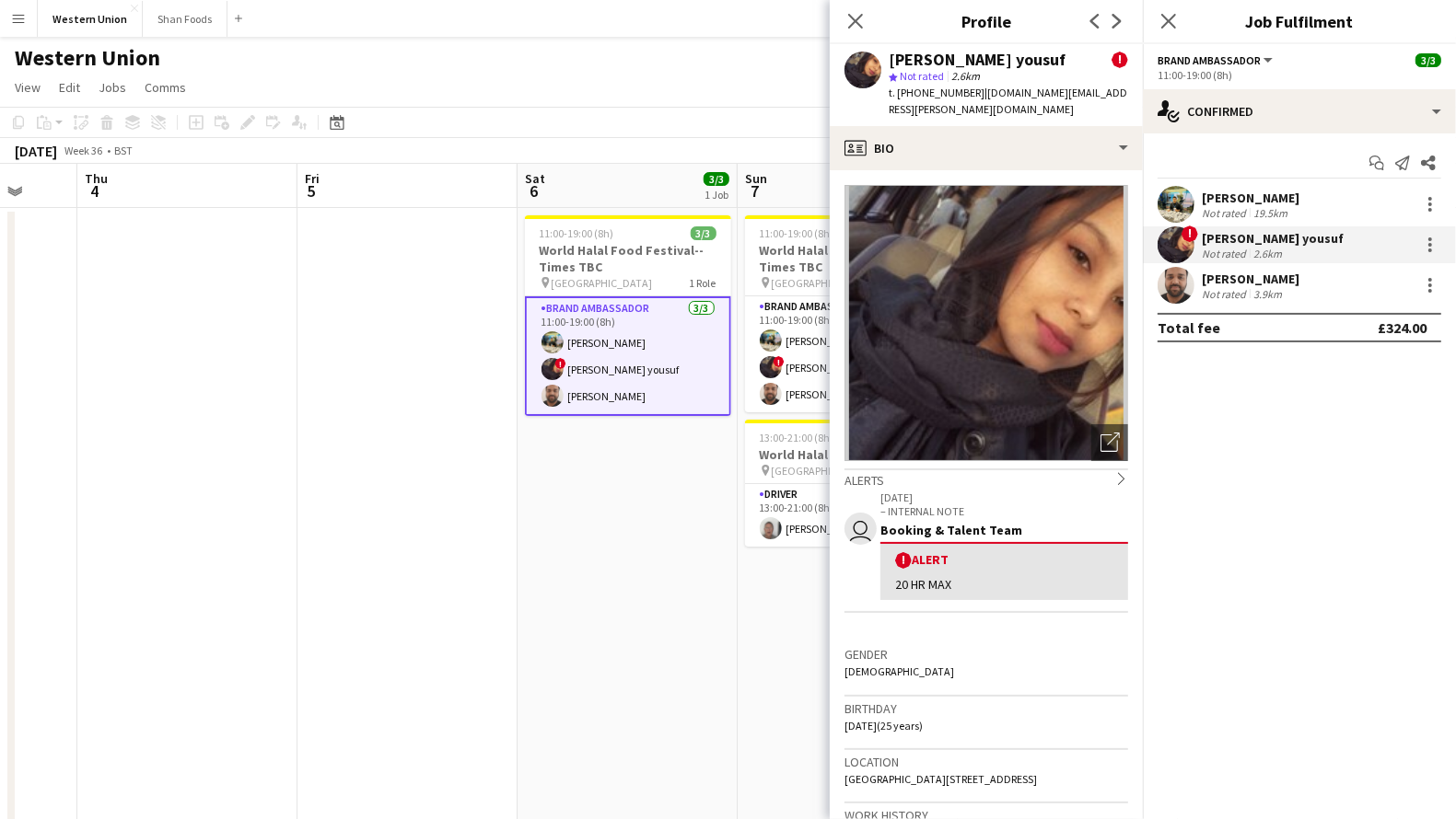
click at [1248, 208] on div "Not rated" at bounding box center [1226, 213] width 48 height 13
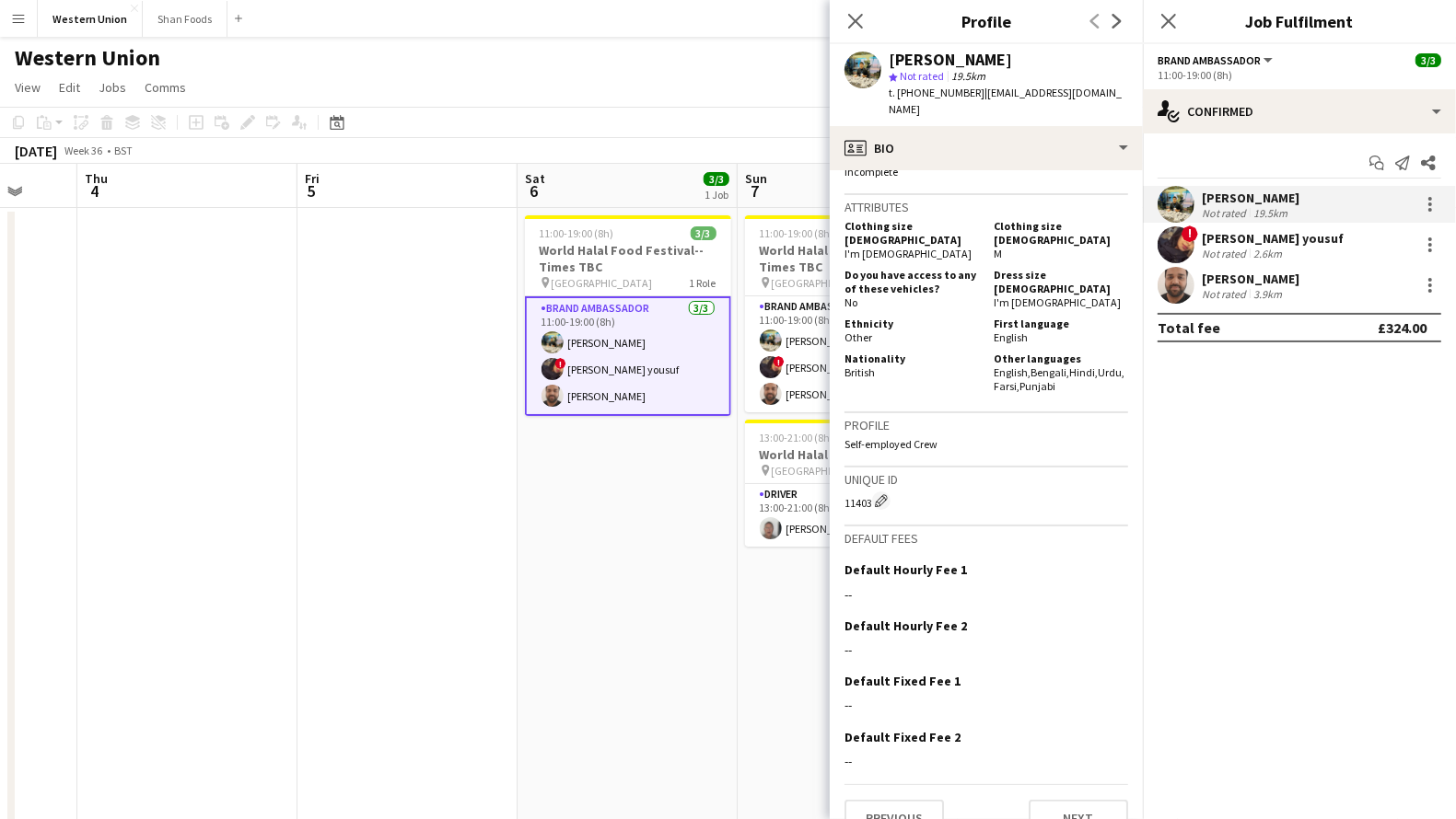
scroll to position [0, 0]
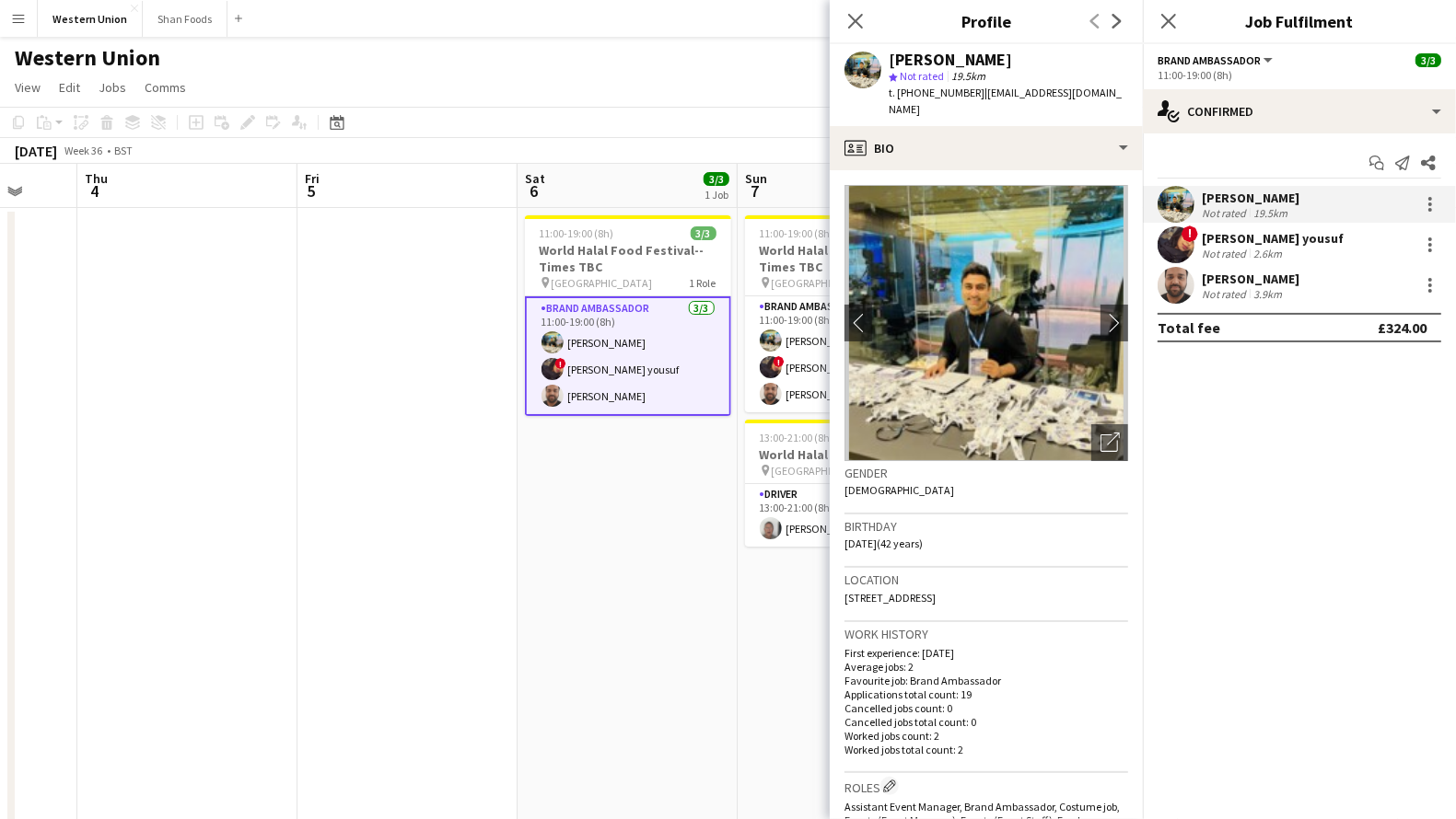
click at [1305, 489] on mat-expansion-panel "check Confirmed Start chat Send notification Share [PERSON_NAME] Not rated 19.5…" at bounding box center [1299, 476] width 313 height 685
